Goal: Transaction & Acquisition: Purchase product/service

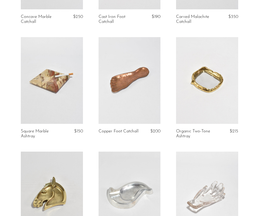
scroll to position [118, 0]
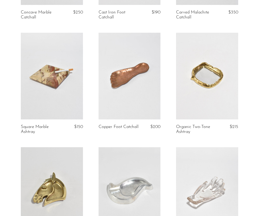
click at [185, 129] on link "Organic Two-Tone Ashtray" at bounding box center [196, 130] width 40 height 10
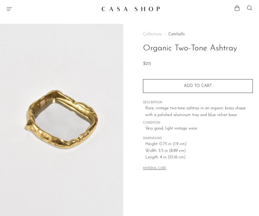
click at [165, 49] on h1 "Organic Two-Tone Ashtray" at bounding box center [198, 48] width 110 height 13
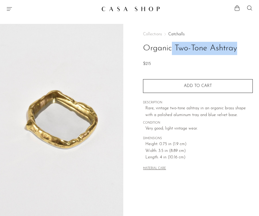
click at [165, 49] on h1 "Organic Two-Tone Ashtray" at bounding box center [198, 48] width 110 height 13
copy div "Organic Two-Tone Ashtray"
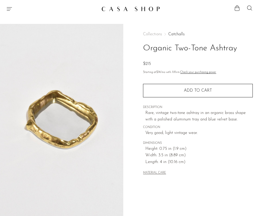
click at [248, 157] on span "Width: 3.5 in (8.89 cm)" at bounding box center [198, 155] width 107 height 7
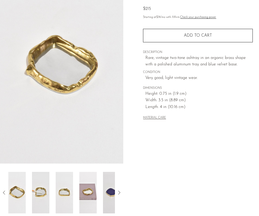
scroll to position [60, 0]
